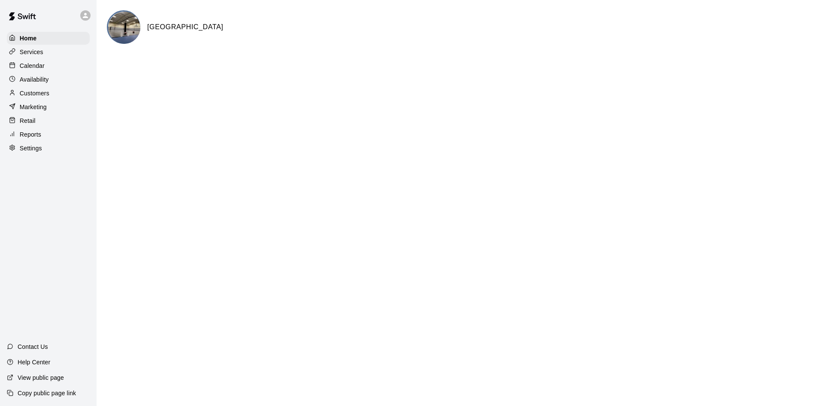
click at [30, 67] on p "Calendar" at bounding box center [32, 65] width 25 height 9
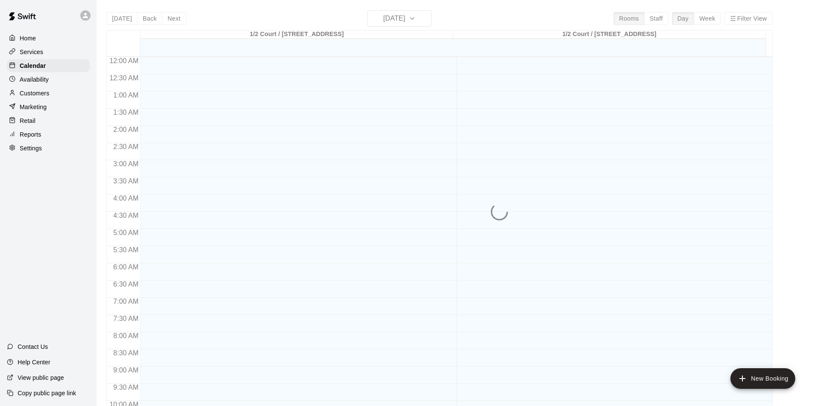
scroll to position [440, 0]
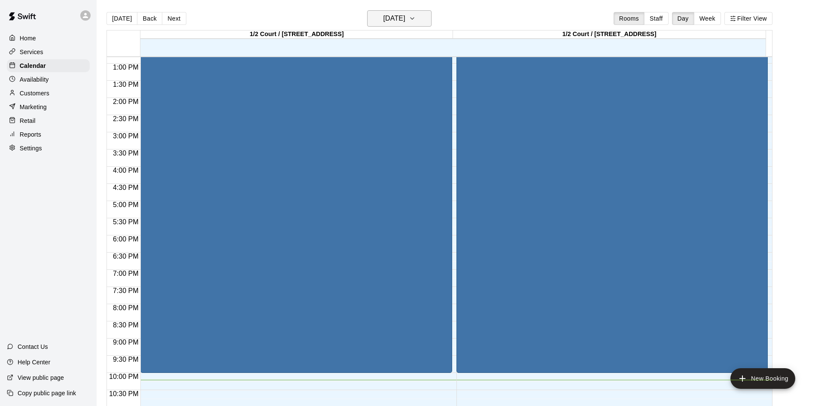
click at [415, 15] on icon "button" at bounding box center [412, 18] width 7 height 10
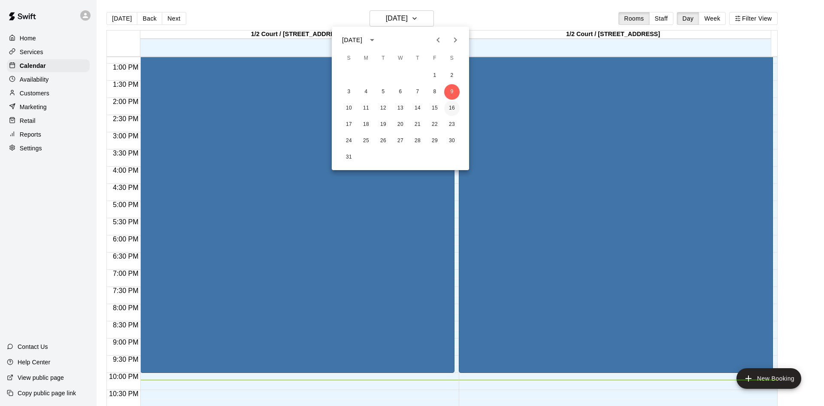
click at [456, 108] on button "16" at bounding box center [451, 107] width 15 height 15
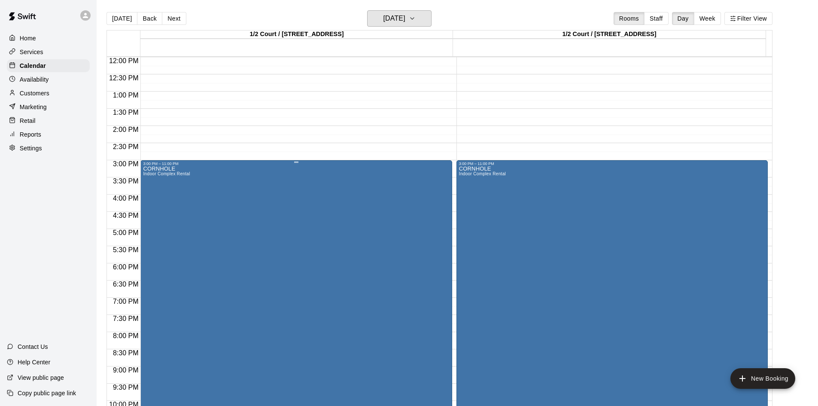
scroll to position [397, 0]
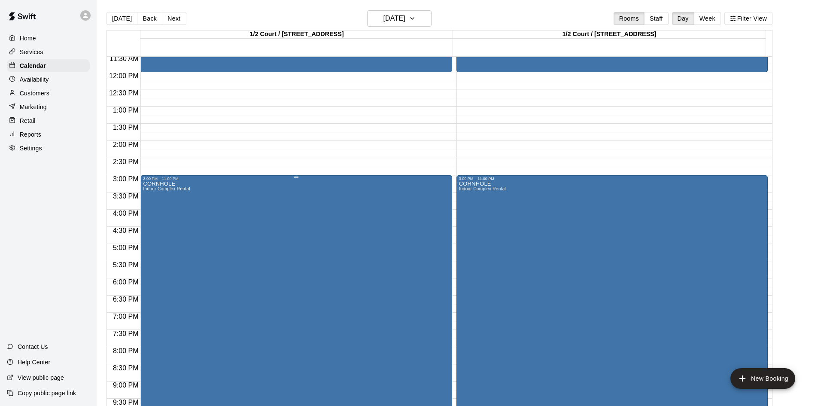
click at [348, 220] on div "[GEOGRAPHIC_DATA] Rental" at bounding box center [296, 384] width 306 height 406
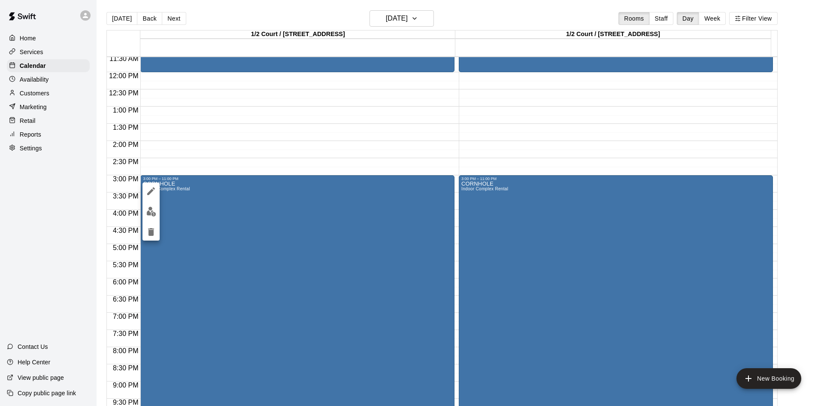
drag, startPoint x: 319, startPoint y: 254, endPoint x: 290, endPoint y: 240, distance: 32.4
click at [290, 240] on div at bounding box center [412, 203] width 824 height 406
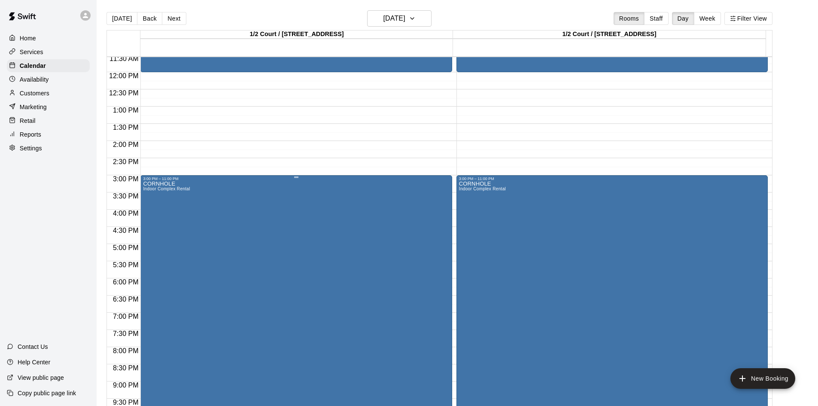
click at [224, 234] on div "[GEOGRAPHIC_DATA] Rental" at bounding box center [296, 384] width 306 height 406
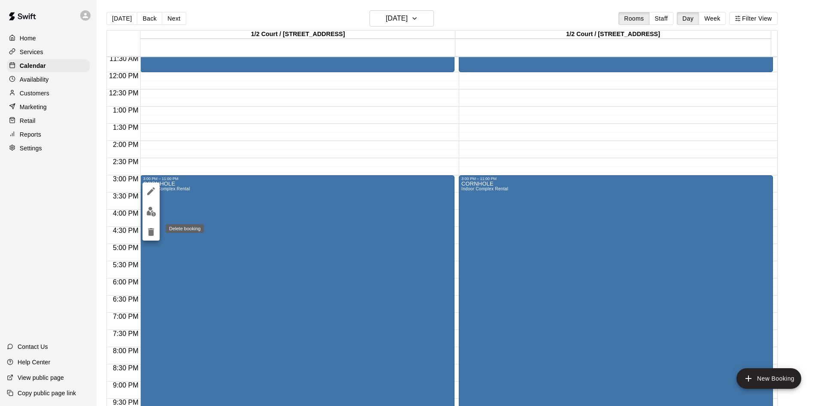
click at [150, 231] on icon "delete" at bounding box center [151, 232] width 6 height 8
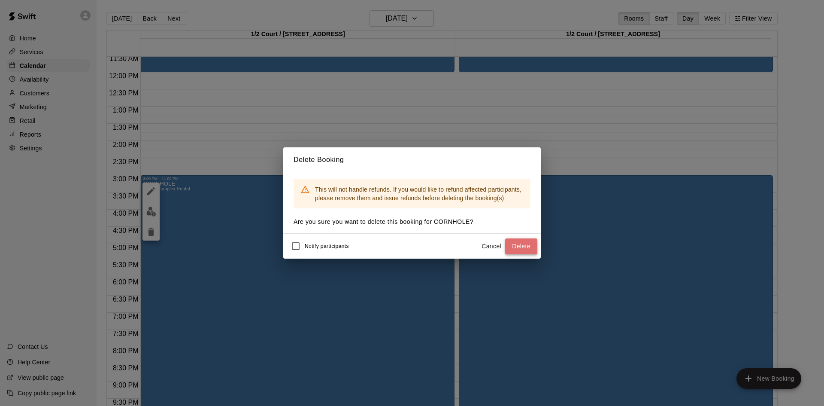
click at [522, 246] on button "Delete" at bounding box center [521, 246] width 32 height 16
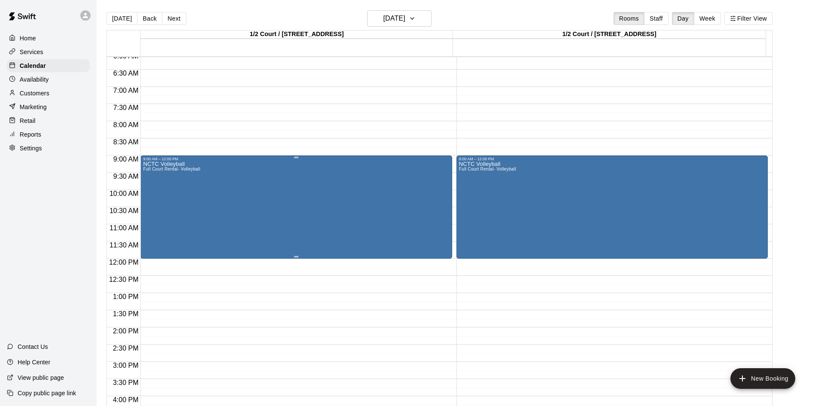
scroll to position [225, 0]
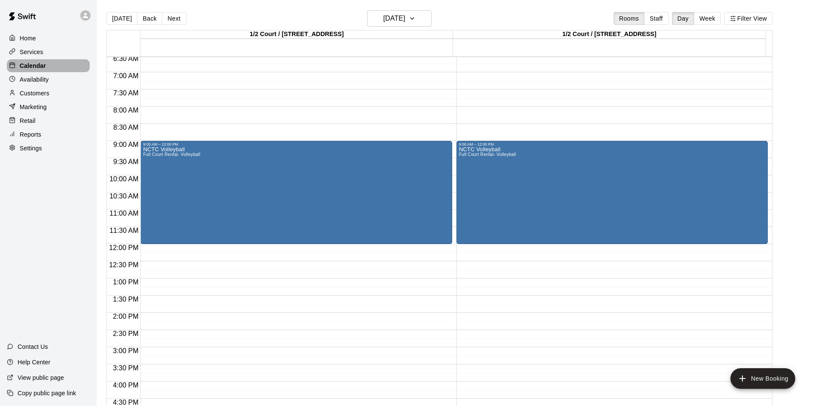
click at [29, 66] on p "Calendar" at bounding box center [33, 65] width 26 height 9
click at [415, 23] on icon "button" at bounding box center [412, 18] width 7 height 10
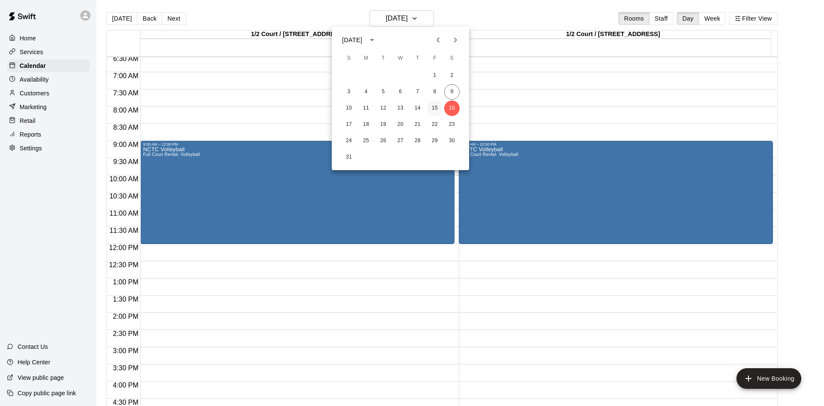
click at [433, 108] on button "15" at bounding box center [434, 107] width 15 height 15
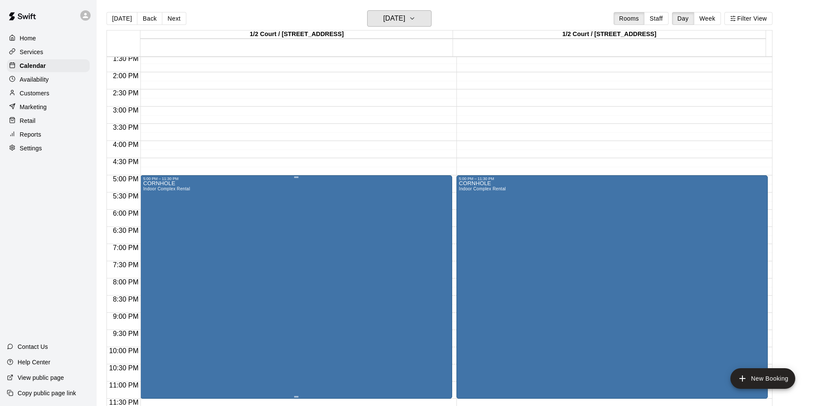
scroll to position [467, 0]
